Goal: Task Accomplishment & Management: Use online tool/utility

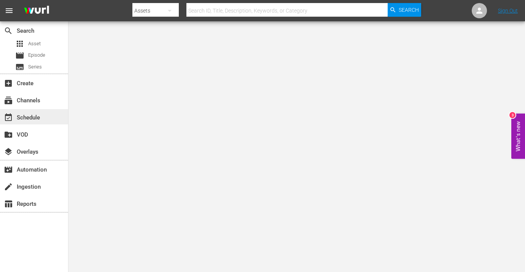
click at [25, 119] on div "event_available Schedule" at bounding box center [21, 116] width 43 height 7
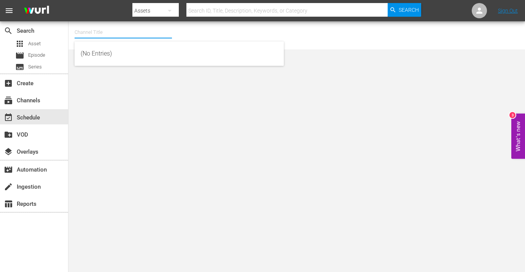
click at [97, 34] on input "text" at bounding box center [123, 32] width 97 height 18
click at [113, 37] on input "text" at bounding box center [123, 32] width 97 height 18
click at [105, 72] on div "talkSPORT (1979 - akta_llc_talksport_1)" at bounding box center [179, 72] width 197 height 18
type input "talkSPORT (1979 - akta_llc_talksport_1)"
